Goal: Go to known website: Access a specific website the user already knows

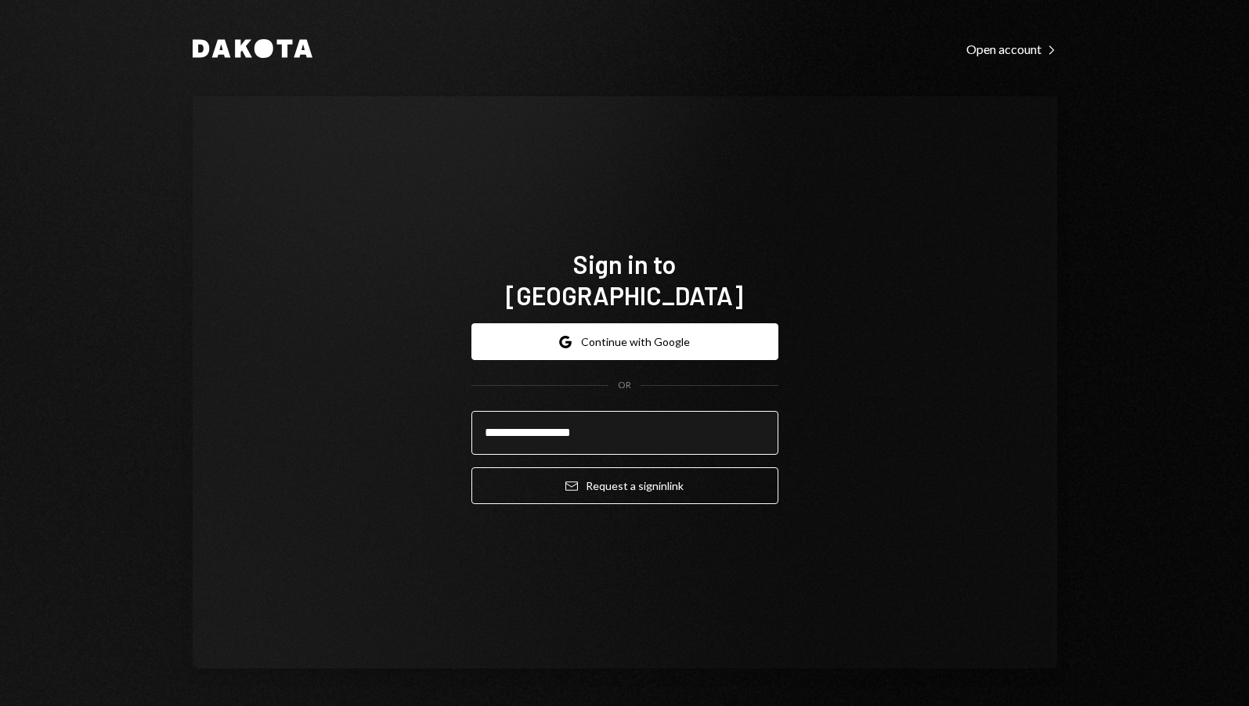
click at [471, 468] on button "Email Request a sign in link" at bounding box center [624, 486] width 307 height 37
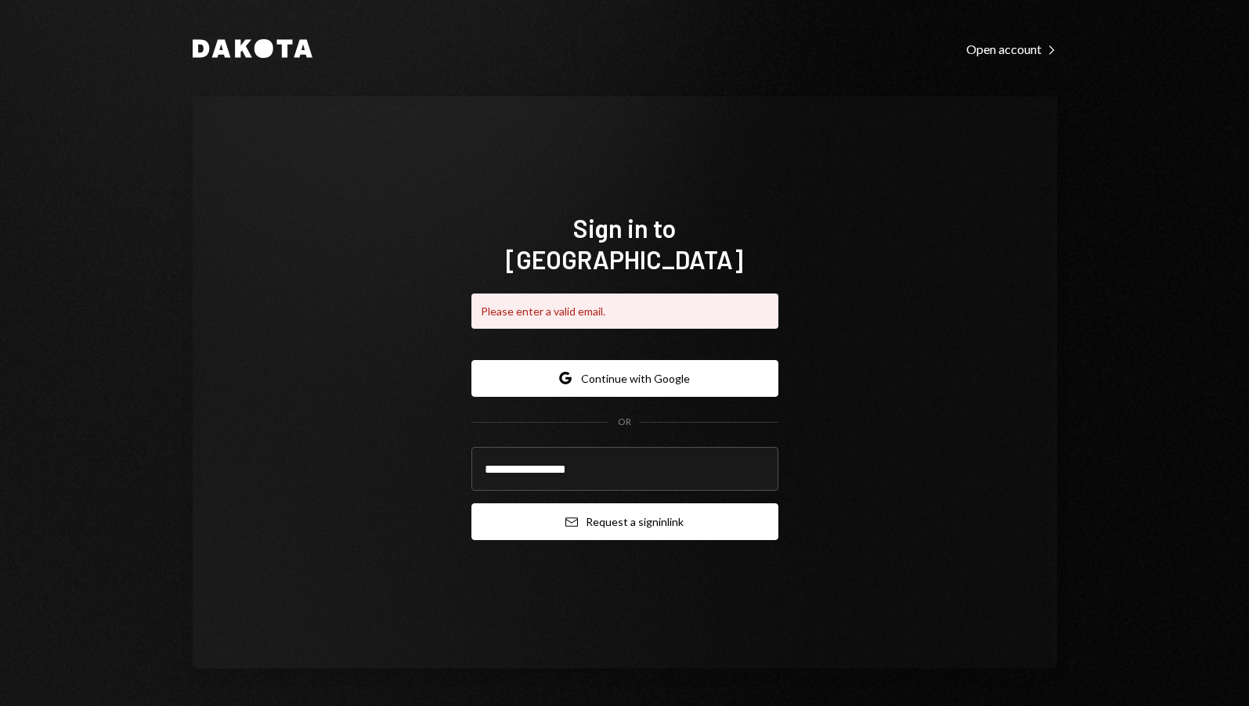
type input "**********"
click at [614, 520] on button "Email Request a sign in link" at bounding box center [624, 522] width 307 height 37
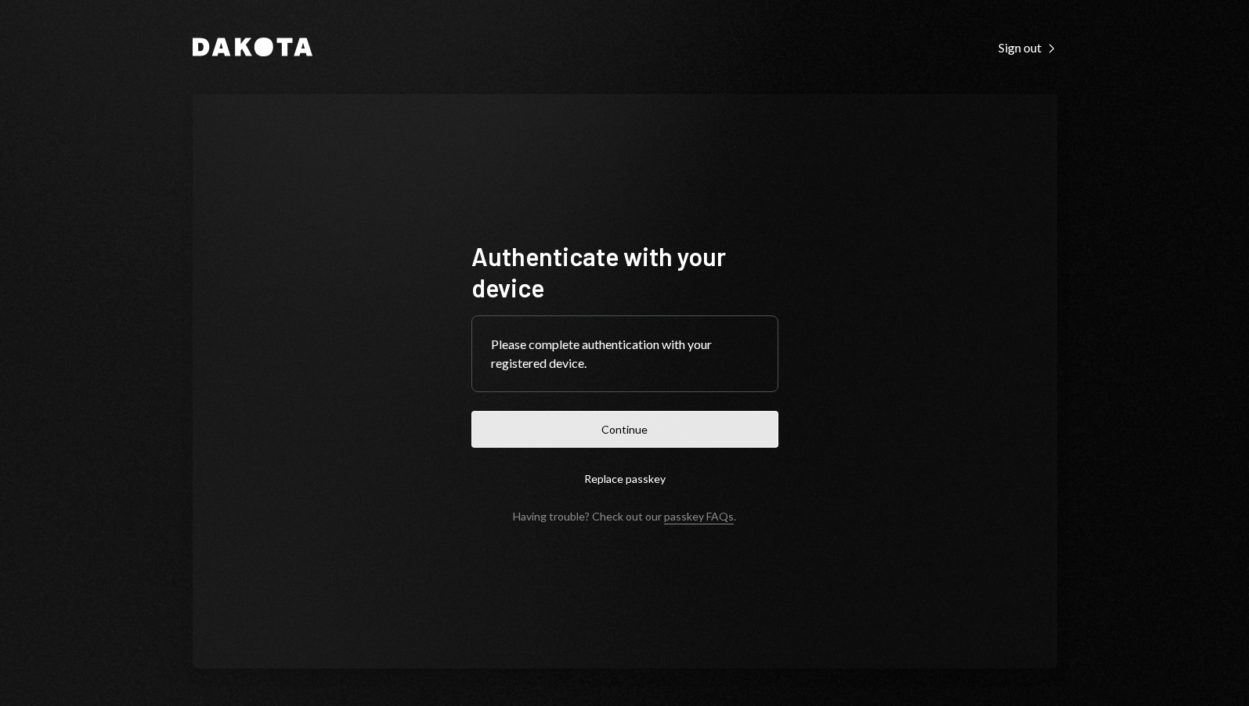
click at [594, 429] on button "Continue" at bounding box center [624, 429] width 307 height 37
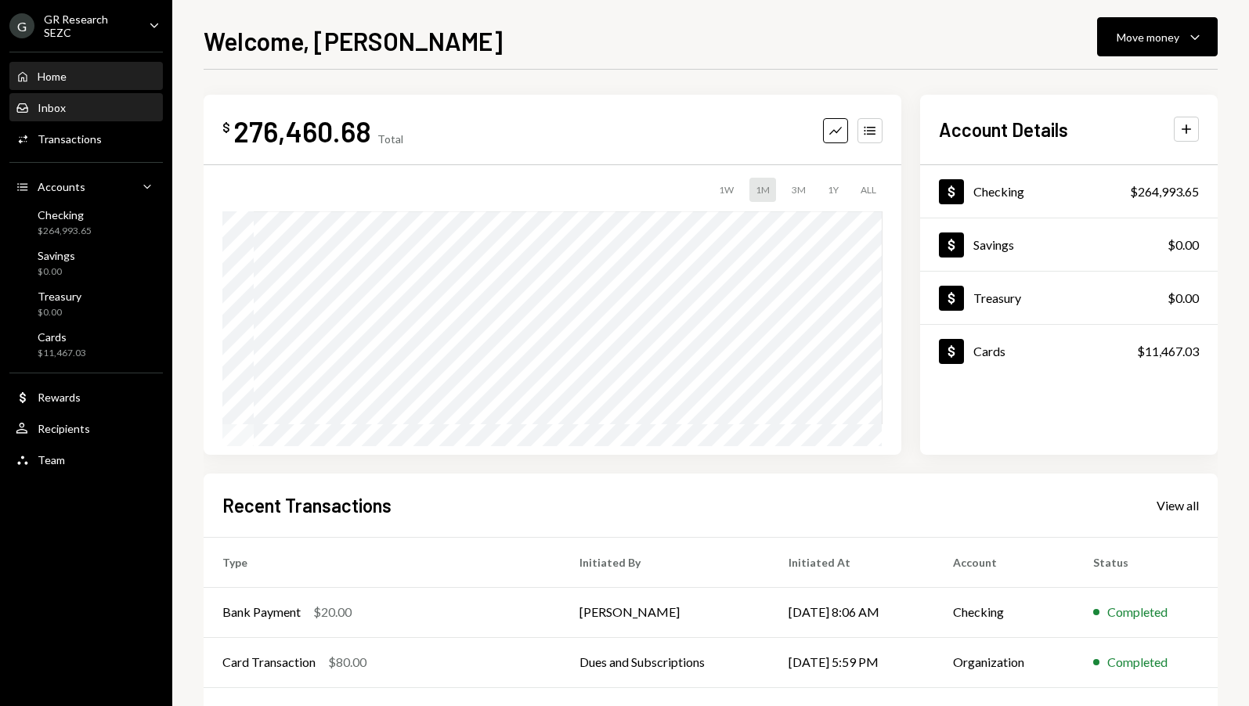
click at [60, 107] on div "Inbox" at bounding box center [52, 107] width 28 height 13
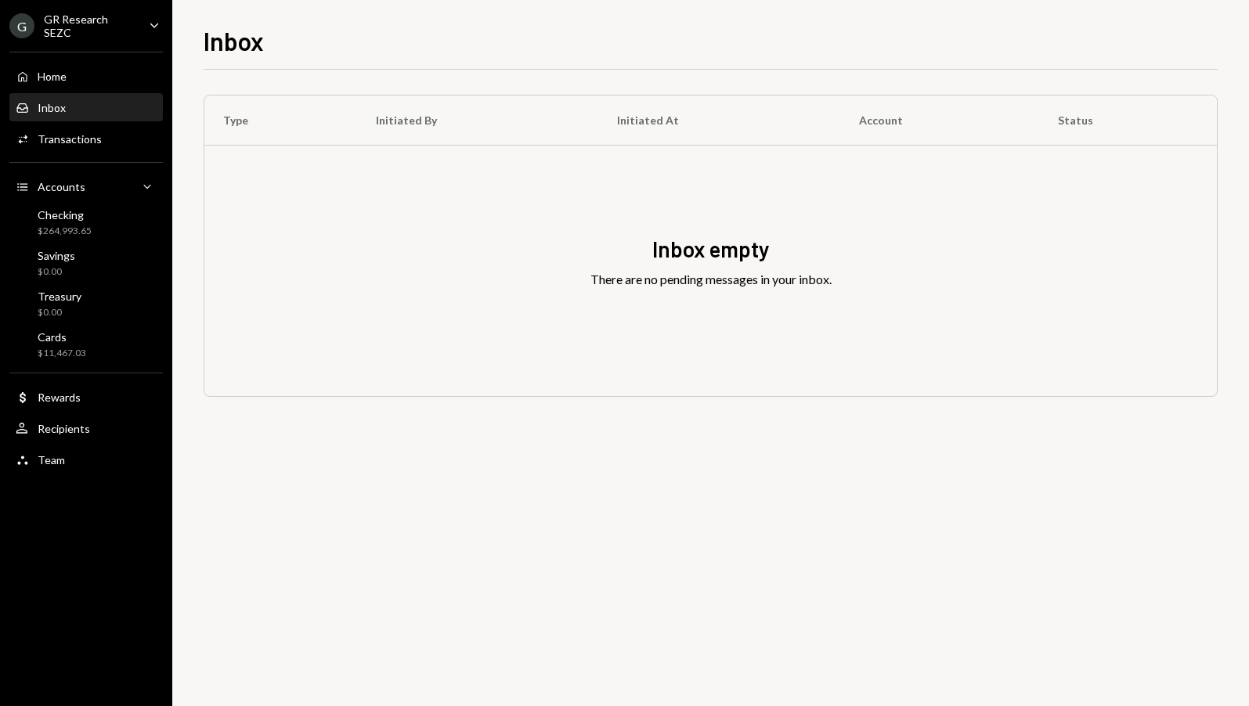
click at [60, 110] on div "Inbox" at bounding box center [52, 107] width 28 height 13
click at [80, 154] on div "Home Home Inbox Inbox Activities Transactions Accounts Accounts Caret Down Chec…" at bounding box center [86, 259] width 172 height 435
click at [83, 145] on div "Activities Transactions" at bounding box center [86, 139] width 141 height 27
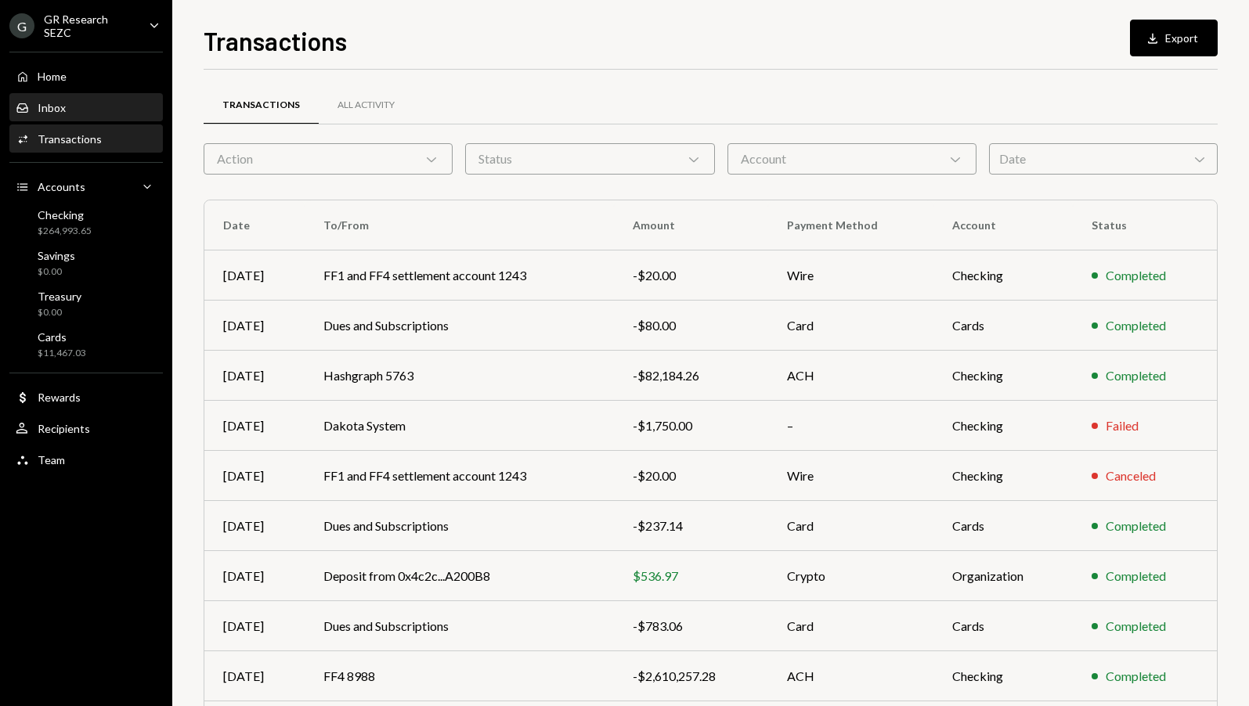
click at [65, 102] on div "Inbox Inbox" at bounding box center [86, 108] width 141 height 14
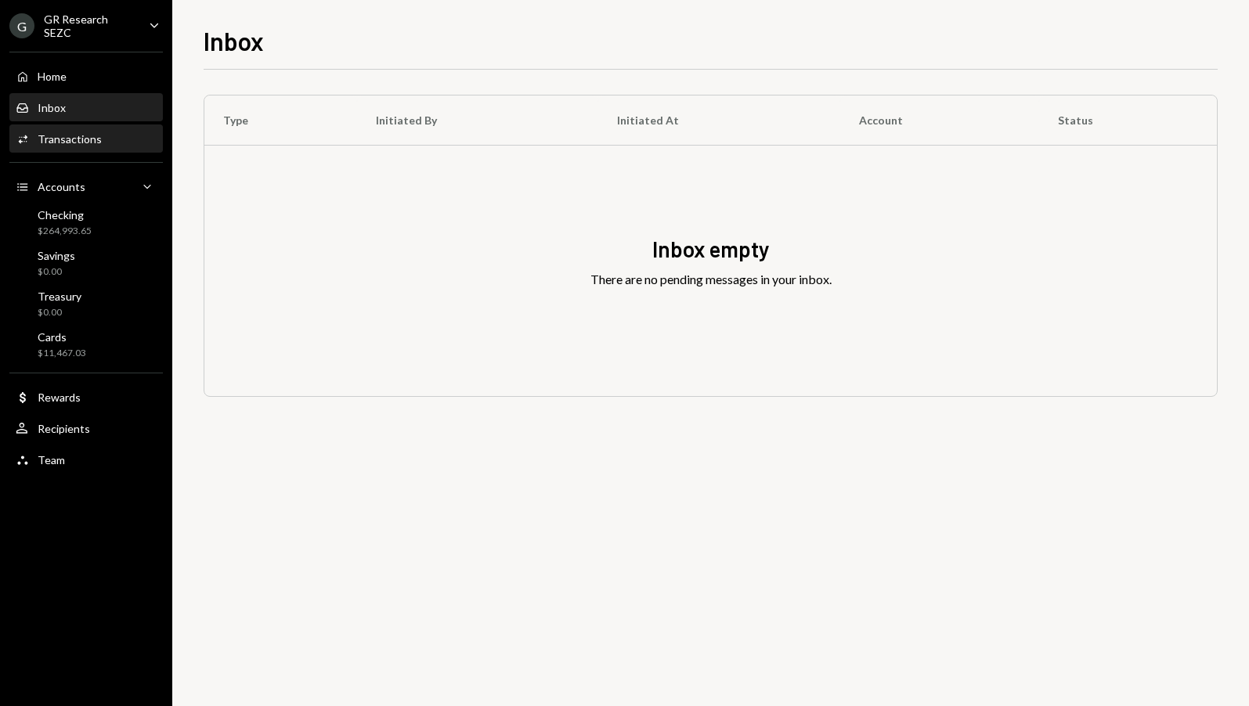
click at [83, 135] on div "Transactions" at bounding box center [70, 138] width 64 height 13
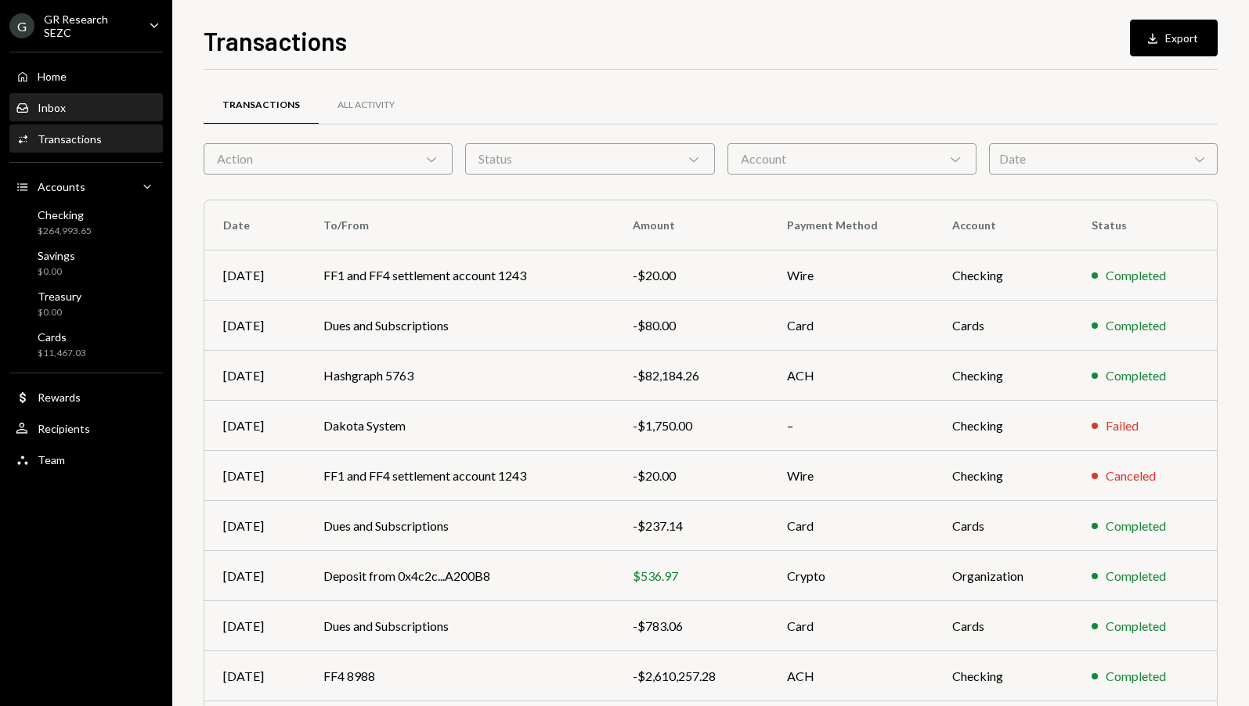
click at [59, 97] on div "Inbox Inbox" at bounding box center [86, 108] width 141 height 27
